Goal: Task Accomplishment & Management: Use online tool/utility

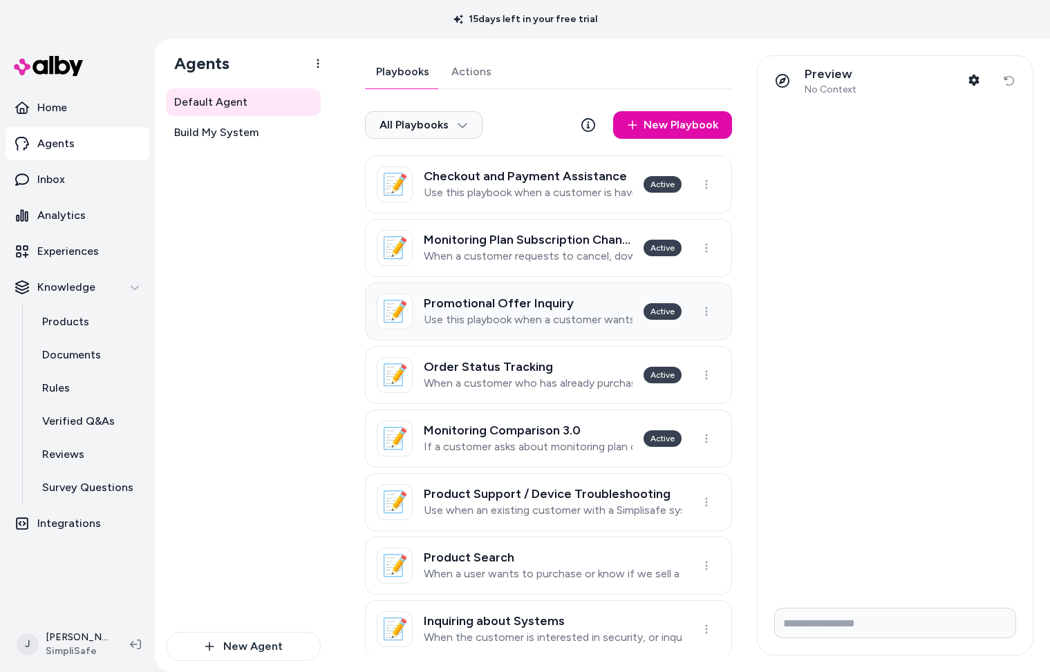
click at [538, 319] on p "Use this playbook when a customer wants to know how to get the best deal or pro…" at bounding box center [528, 320] width 209 height 14
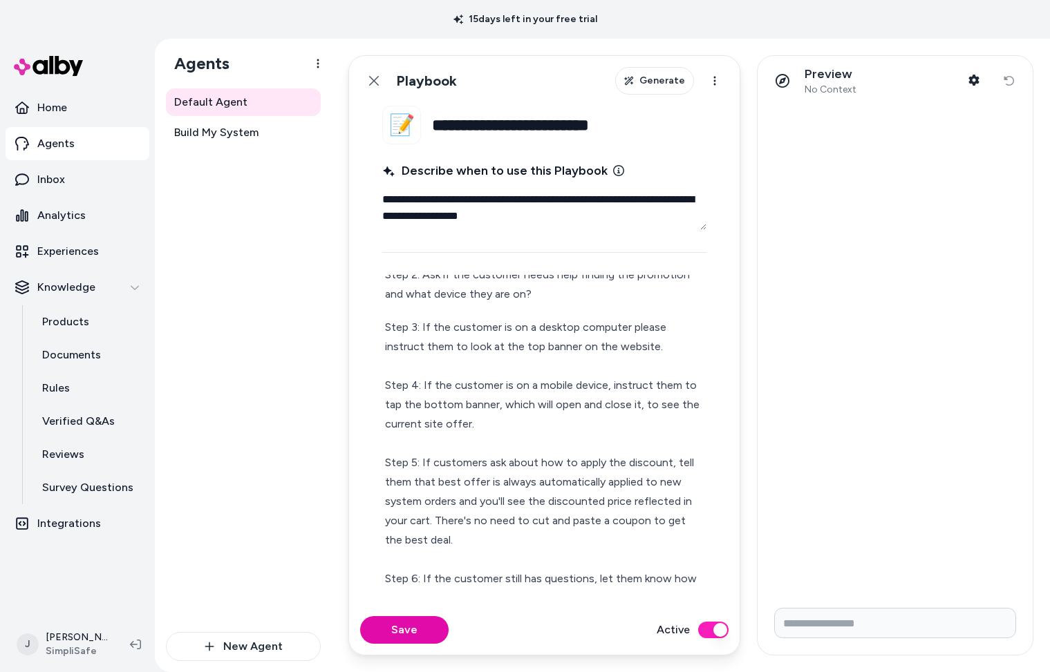
scroll to position [151, 0]
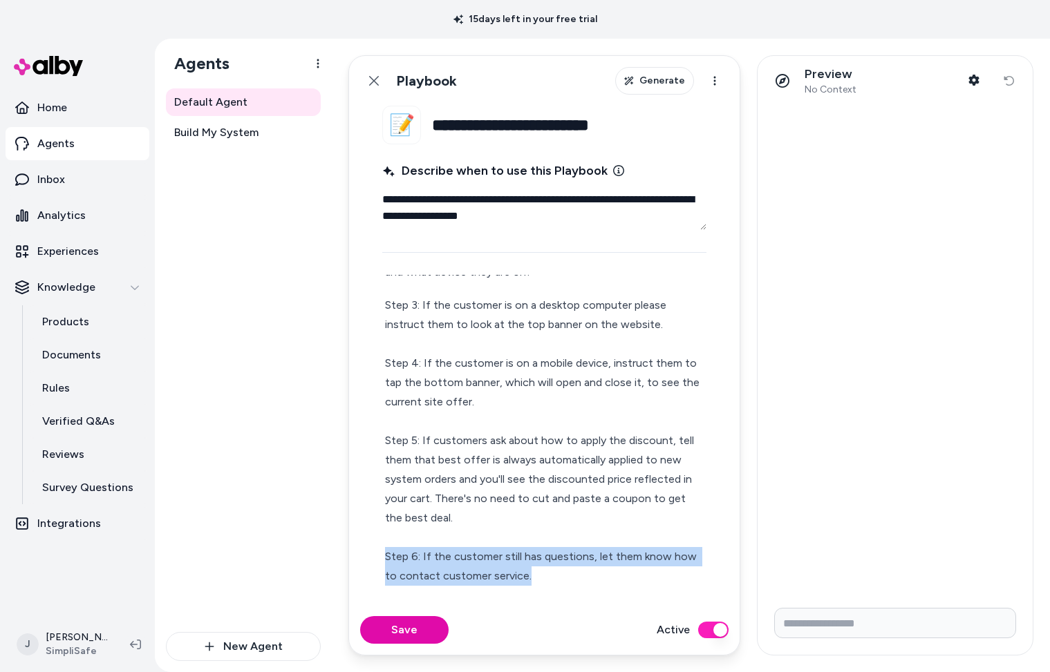
drag, startPoint x: 548, startPoint y: 572, endPoint x: 379, endPoint y: 560, distance: 169.8
click at [379, 482] on fieldset "**********" at bounding box center [544, 356] width 391 height 500
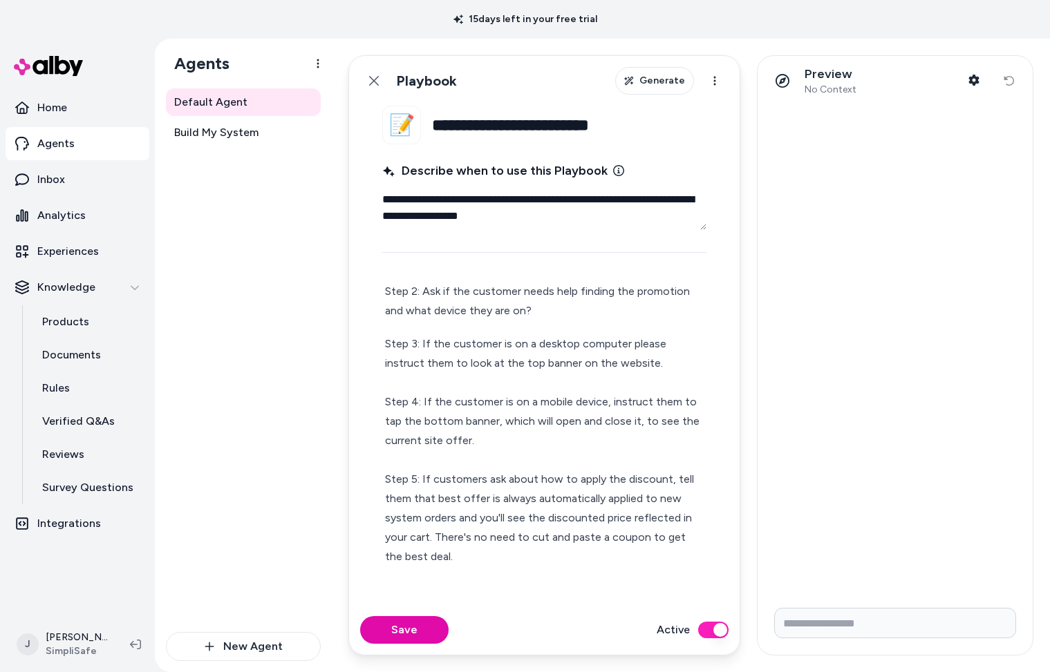
scroll to position [112, 0]
click at [420, 482] on button "Save" at bounding box center [404, 631] width 88 height 28
click at [55, 144] on p "Agents" at bounding box center [55, 143] width 37 height 17
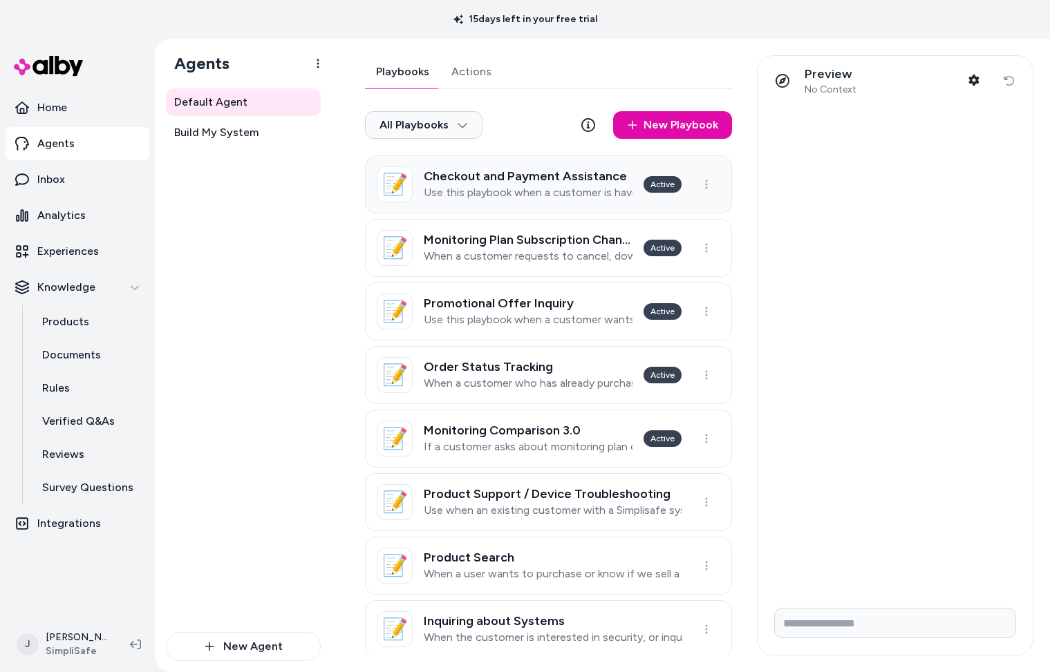
click at [534, 182] on h3 "Checkout and Payment Assistance" at bounding box center [528, 176] width 209 height 14
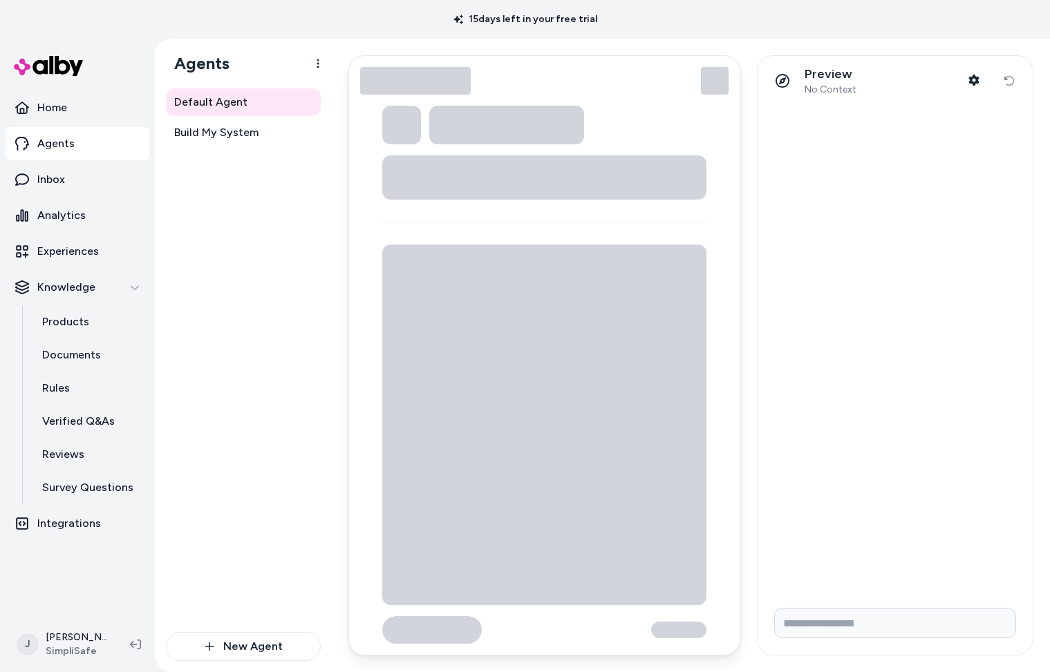
type textarea "*"
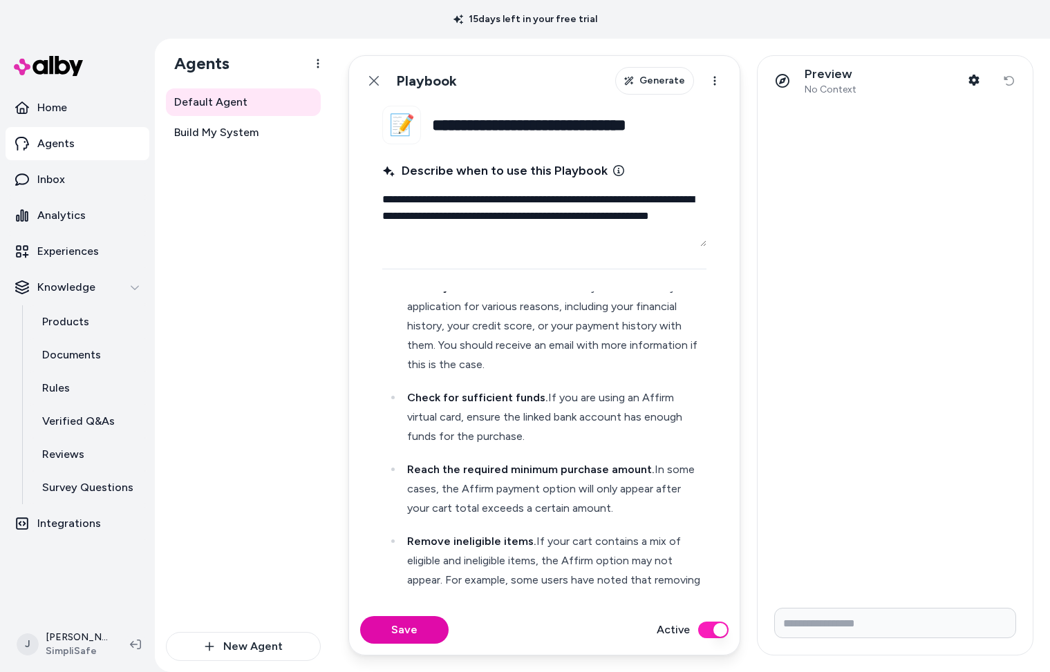
scroll to position [1295, 0]
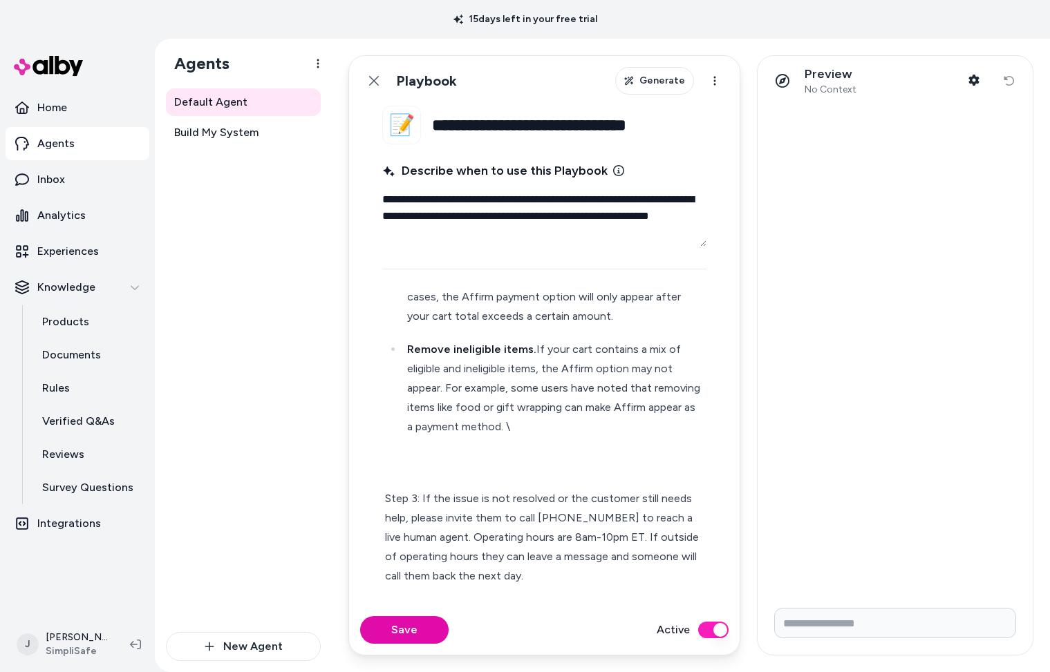
click at [544, 480] on p "Step 3: If the issue is not resolved or the customer still needs help, please i…" at bounding box center [544, 518] width 319 height 135
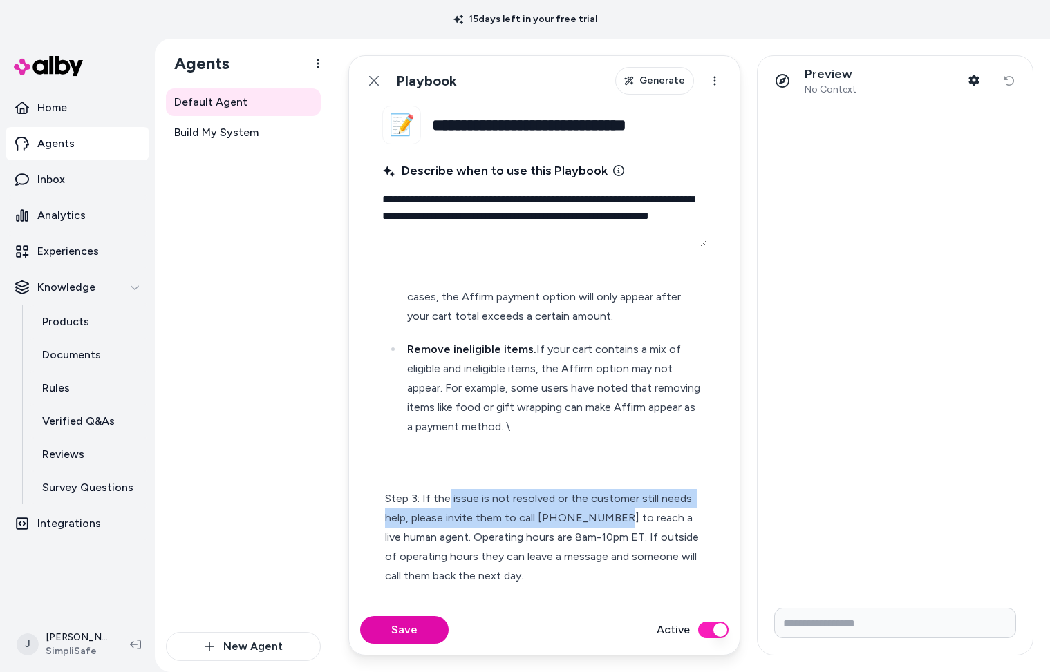
drag, startPoint x: 448, startPoint y: 500, endPoint x: 614, endPoint y: 517, distance: 166.7
click at [614, 482] on p "Step 3: If the issue is not resolved or the customer still needs help, please i…" at bounding box center [544, 518] width 319 height 135
